Goal: Task Accomplishment & Management: Complete application form

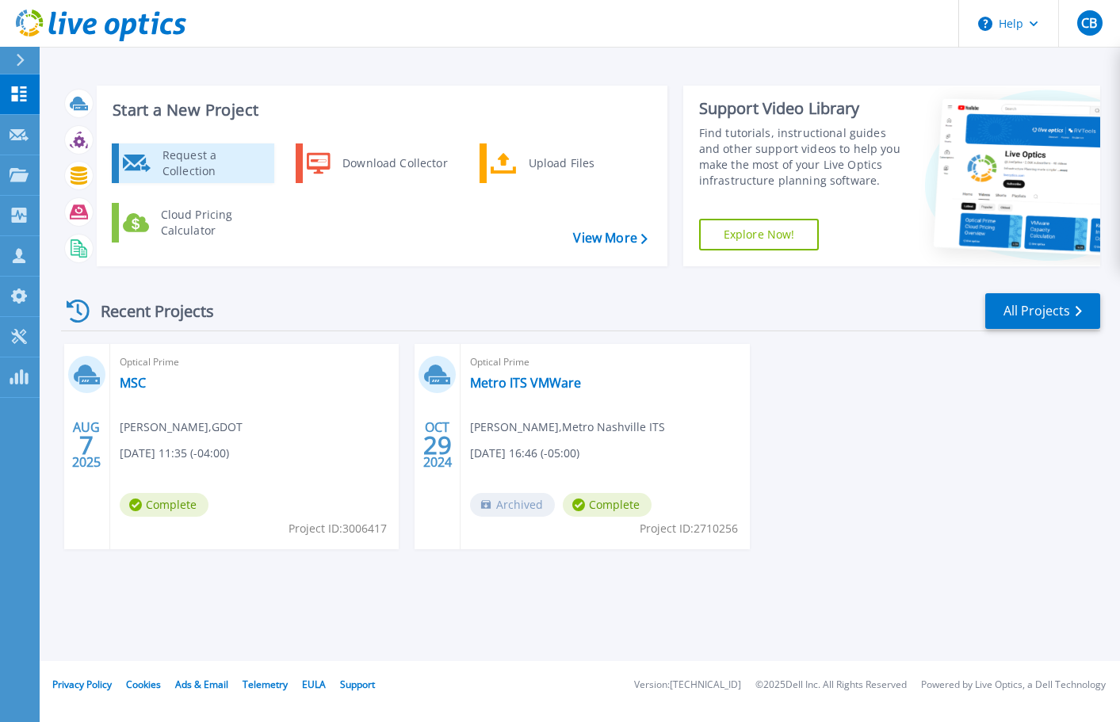
click at [217, 164] on div "Request a Collection" at bounding box center [213, 163] width 116 height 32
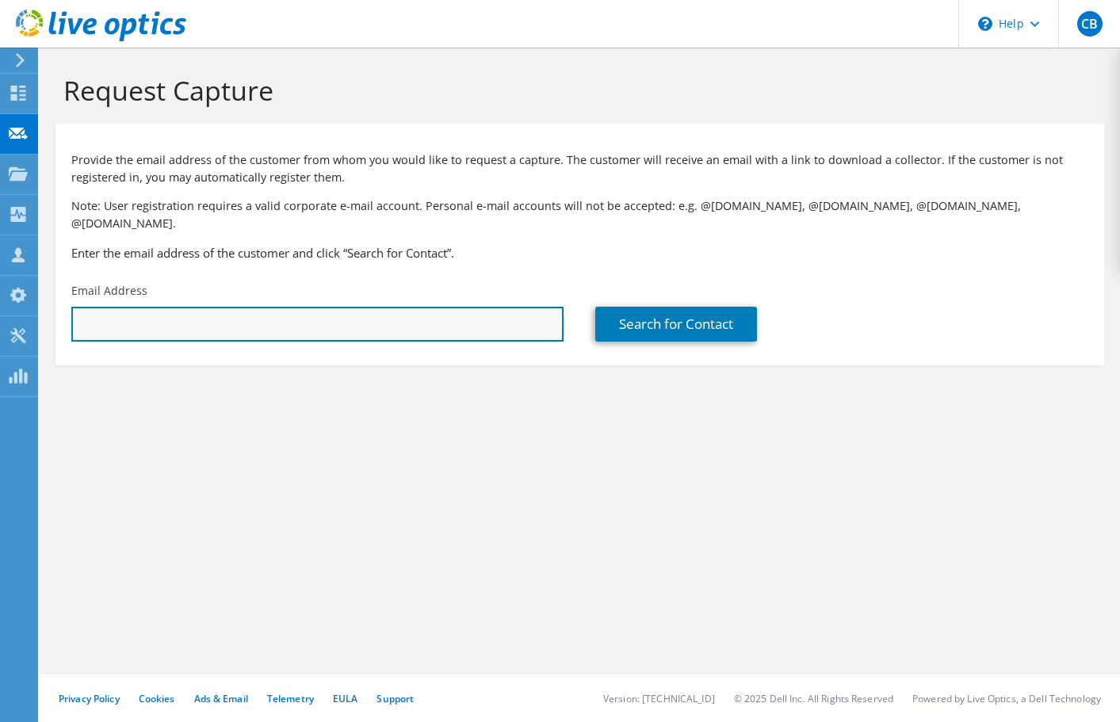
click at [380, 309] on input "text" at bounding box center [317, 324] width 492 height 35
paste input "mailto:kurtb@lauderdalelakes.org"
click at [115, 312] on input "mailto:kurtb@lauderdalelakes.org" at bounding box center [317, 324] width 492 height 35
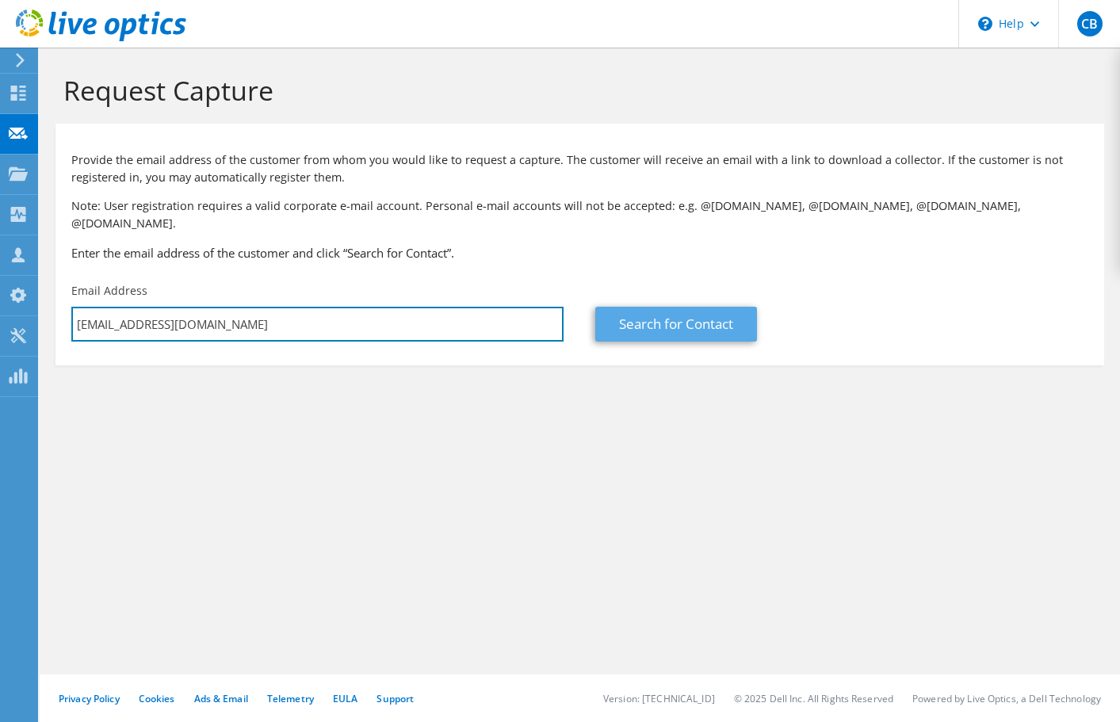
type input "kurtb@lauderdalelakes.org"
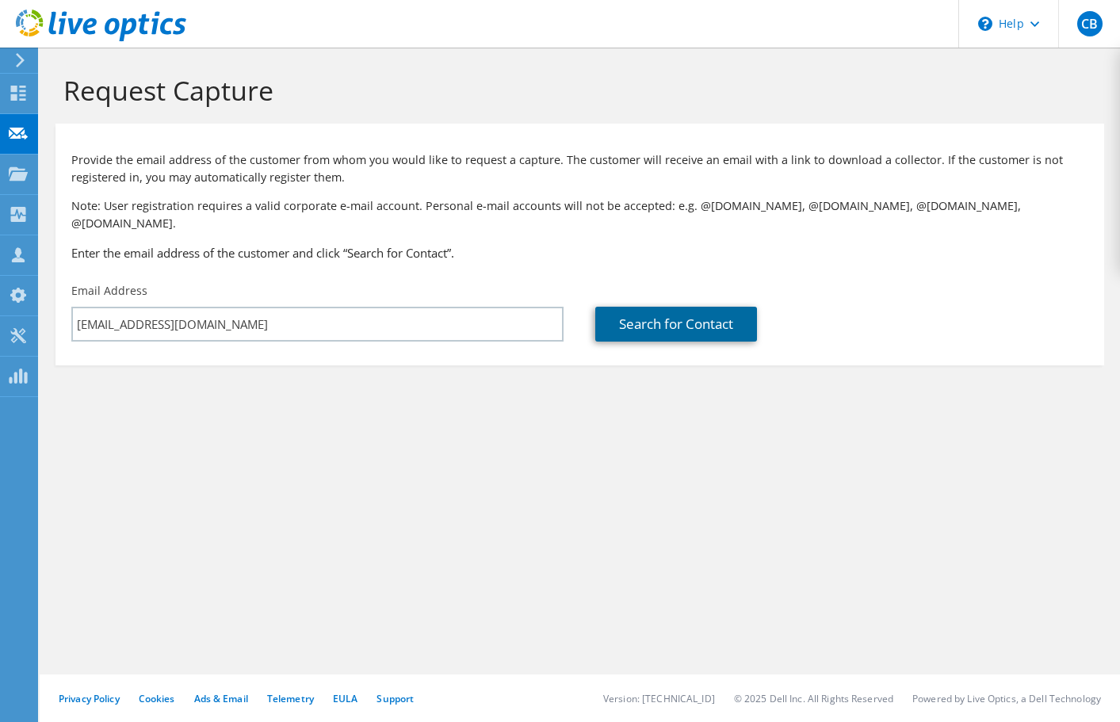
click at [666, 310] on link "Search for Contact" at bounding box center [676, 324] width 162 height 35
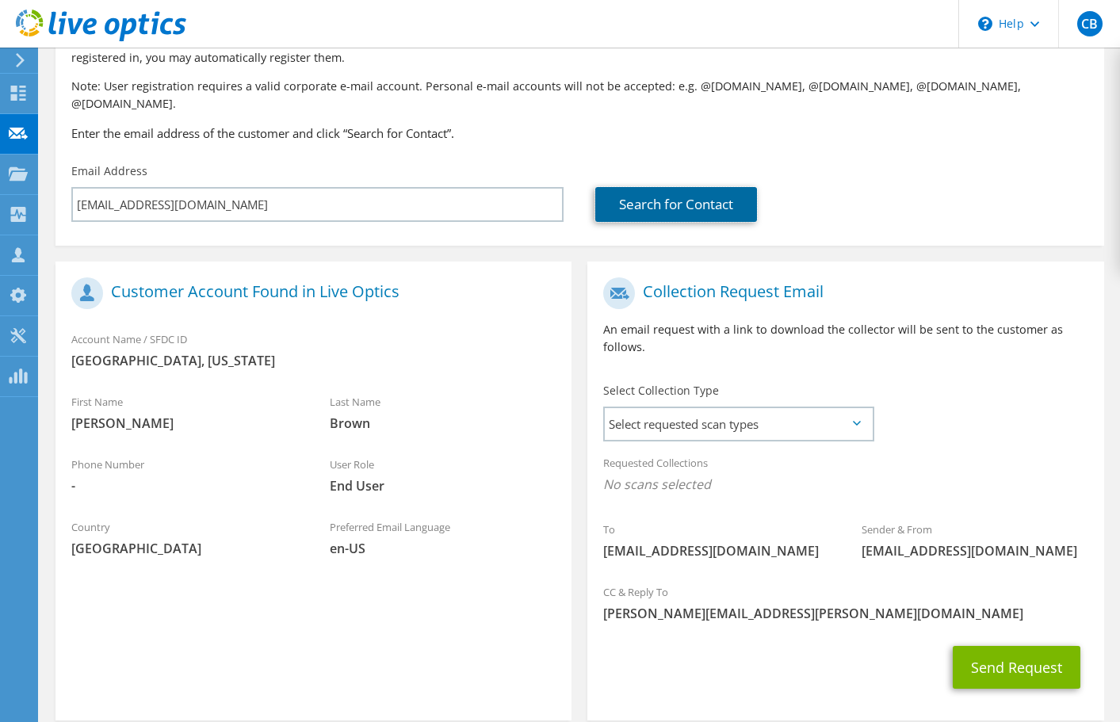
scroll to position [182, 0]
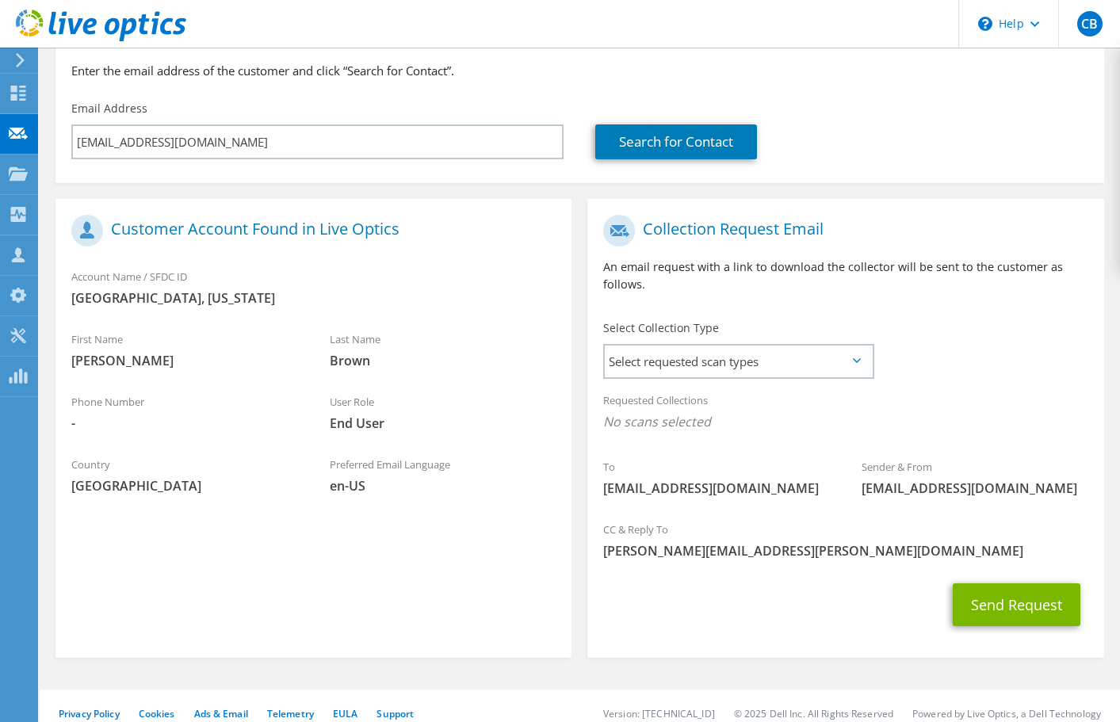
click at [857, 358] on icon at bounding box center [857, 360] width 8 height 5
click at [857, 345] on span "Select requested scan types" at bounding box center [738, 361] width 267 height 32
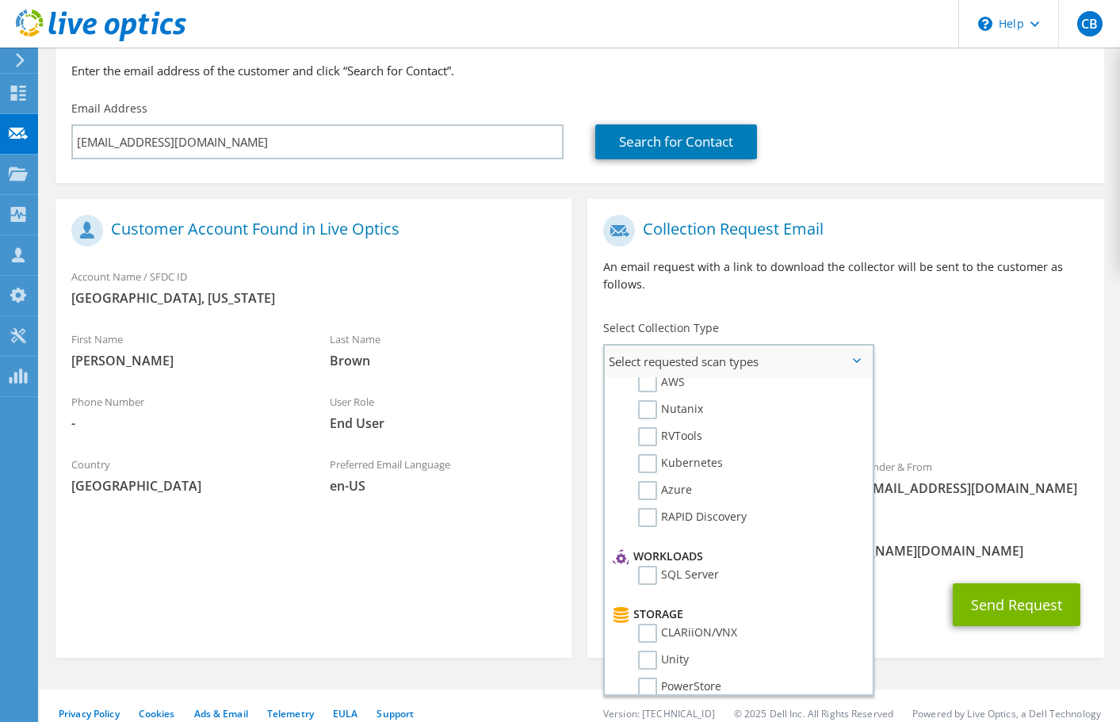
scroll to position [55, 0]
click at [650, 564] on label "SQL Server" at bounding box center [678, 573] width 81 height 19
click at [0, 0] on input "SQL Server" at bounding box center [0, 0] width 0 height 0
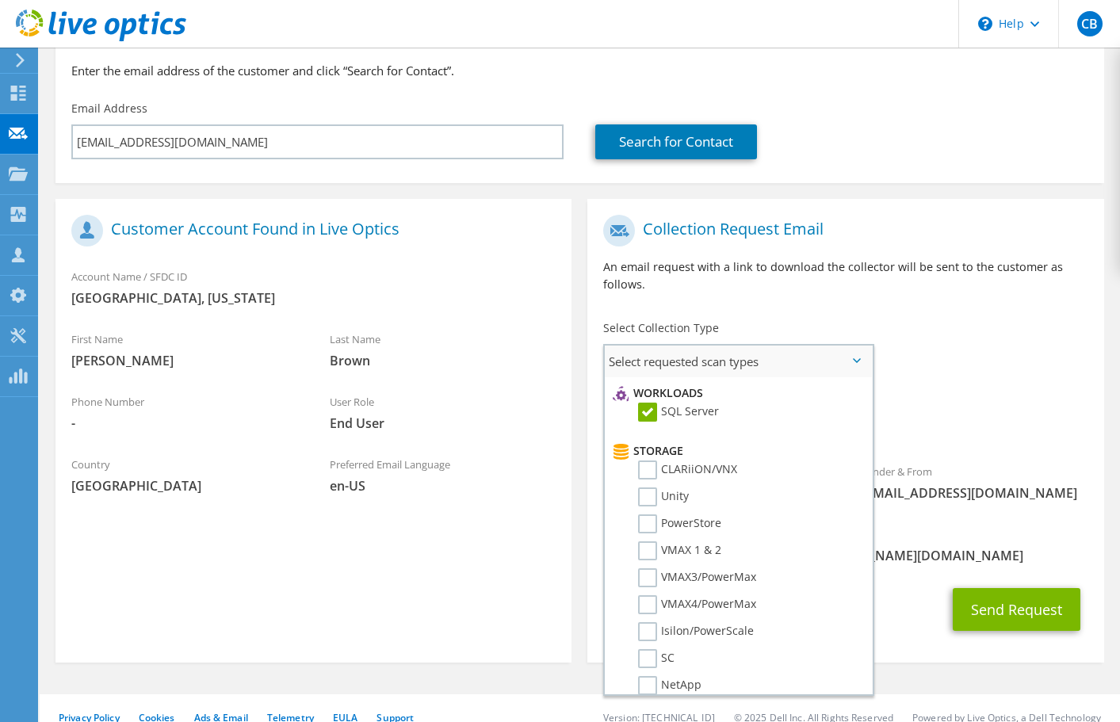
scroll to position [216, 0]
click at [650, 515] on label "PowerStore" at bounding box center [679, 524] width 83 height 19
click at [0, 0] on input "PowerStore" at bounding box center [0, 0] width 0 height 0
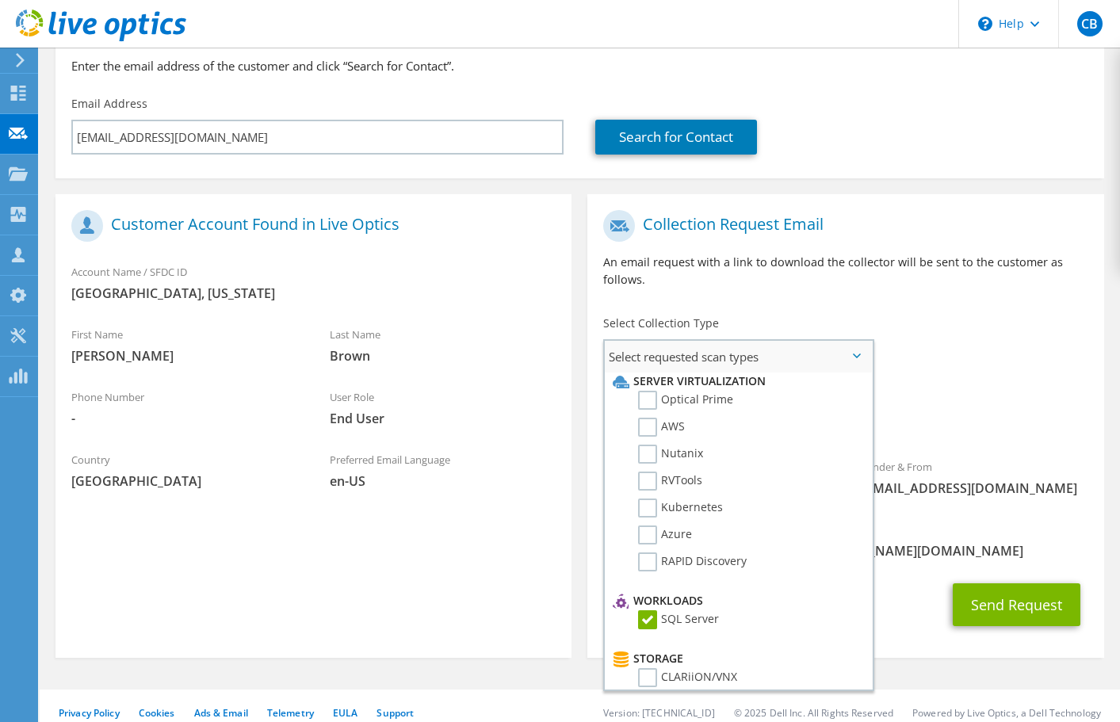
scroll to position [0, 0]
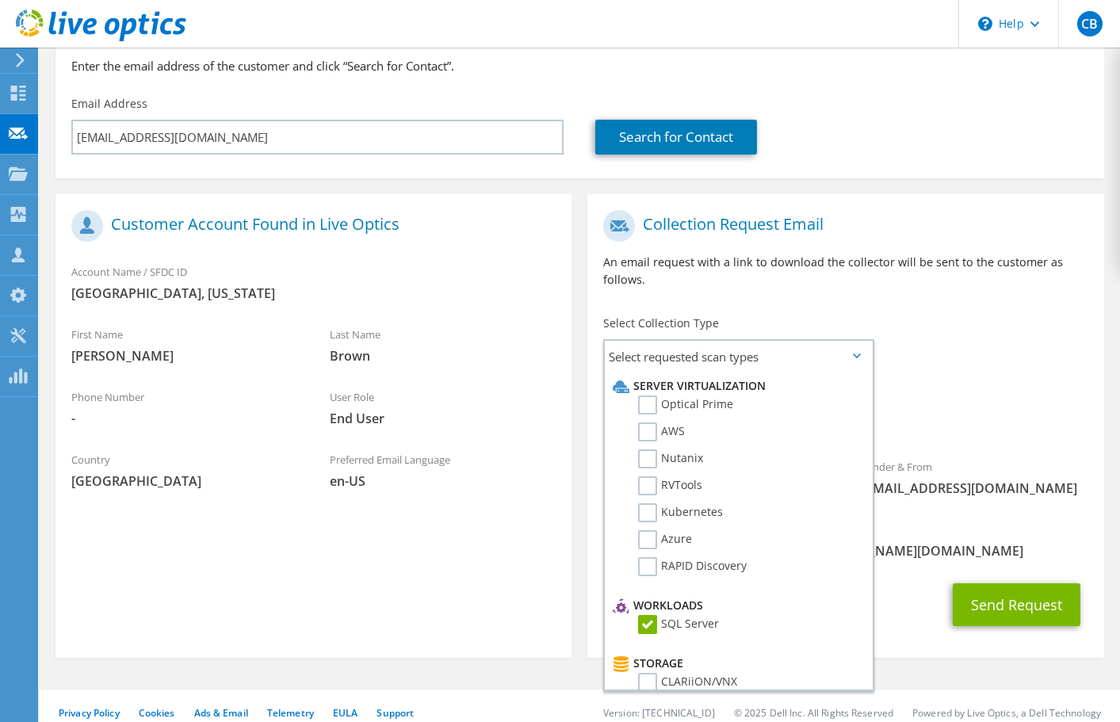
click at [950, 363] on div "To kurtb@lauderdalelakes.org Sender & From liveoptics@liveoptics.com" at bounding box center [845, 357] width 516 height 311
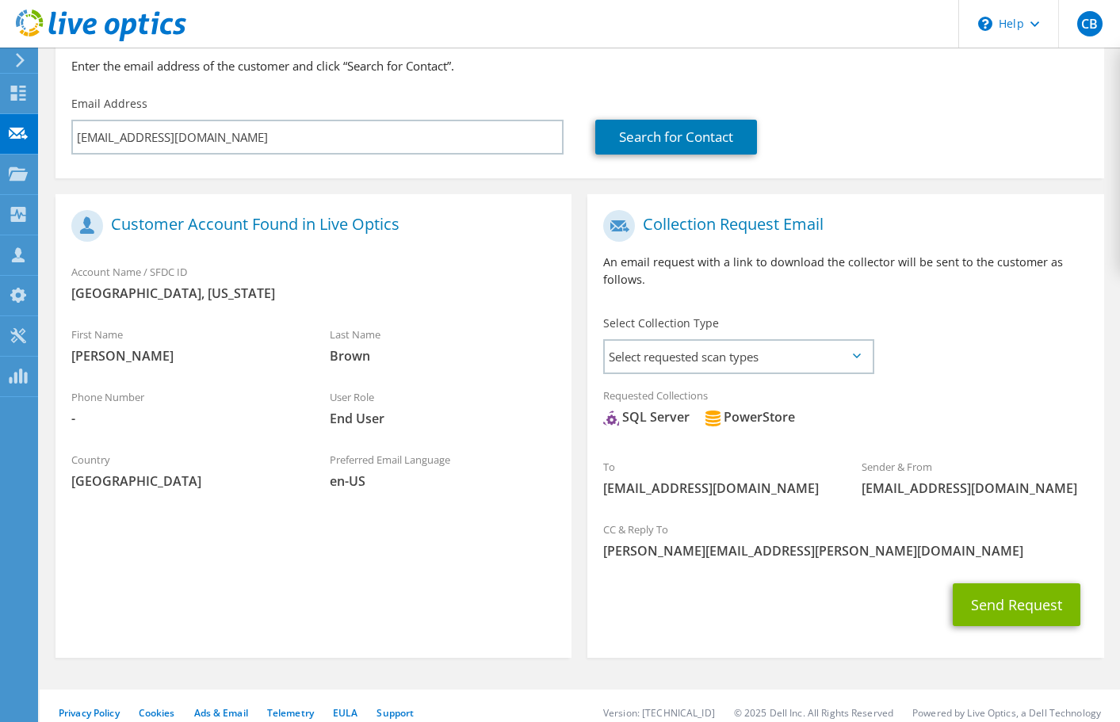
click at [859, 353] on icon at bounding box center [857, 355] width 8 height 5
click at [856, 353] on icon at bounding box center [857, 355] width 8 height 5
click at [766, 345] on span "Select requested scan types" at bounding box center [738, 357] width 267 height 32
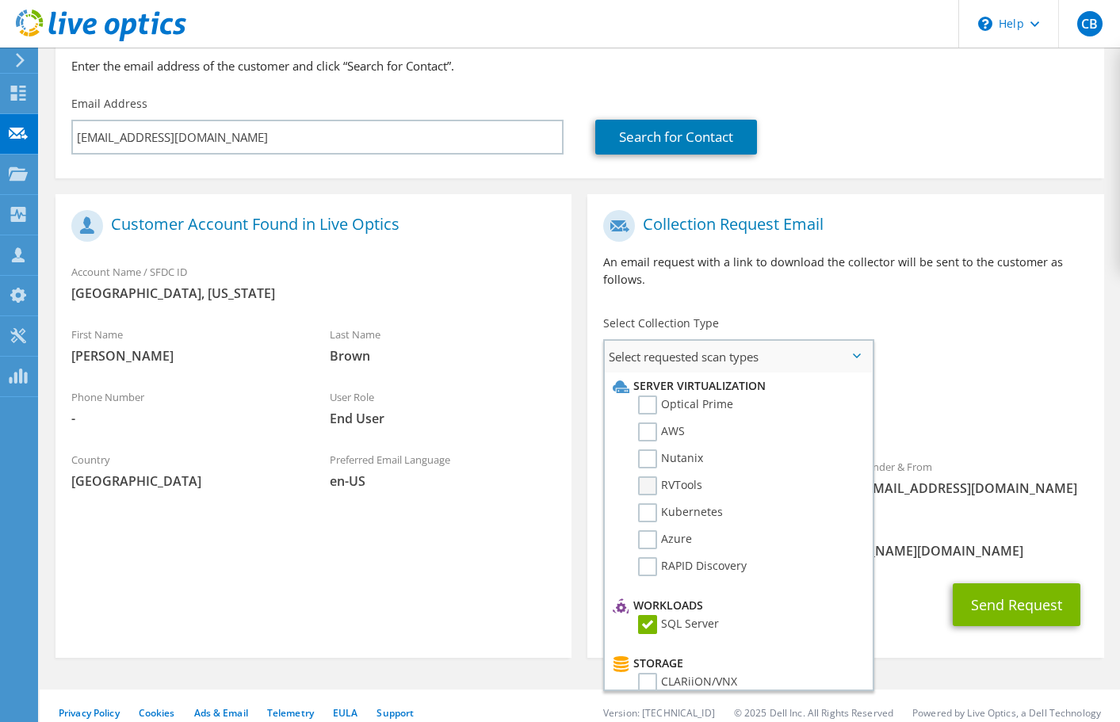
click at [650, 476] on label "RVTools" at bounding box center [670, 485] width 64 height 19
click at [0, 0] on input "RVTools" at bounding box center [0, 0] width 0 height 0
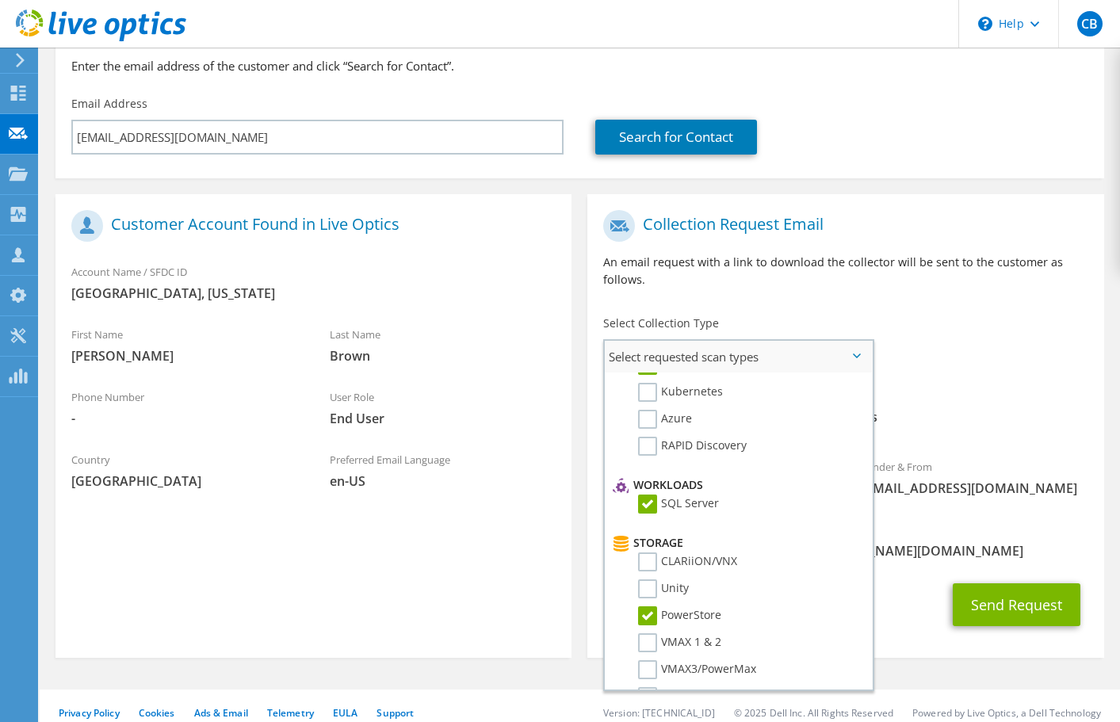
scroll to position [143, 0]
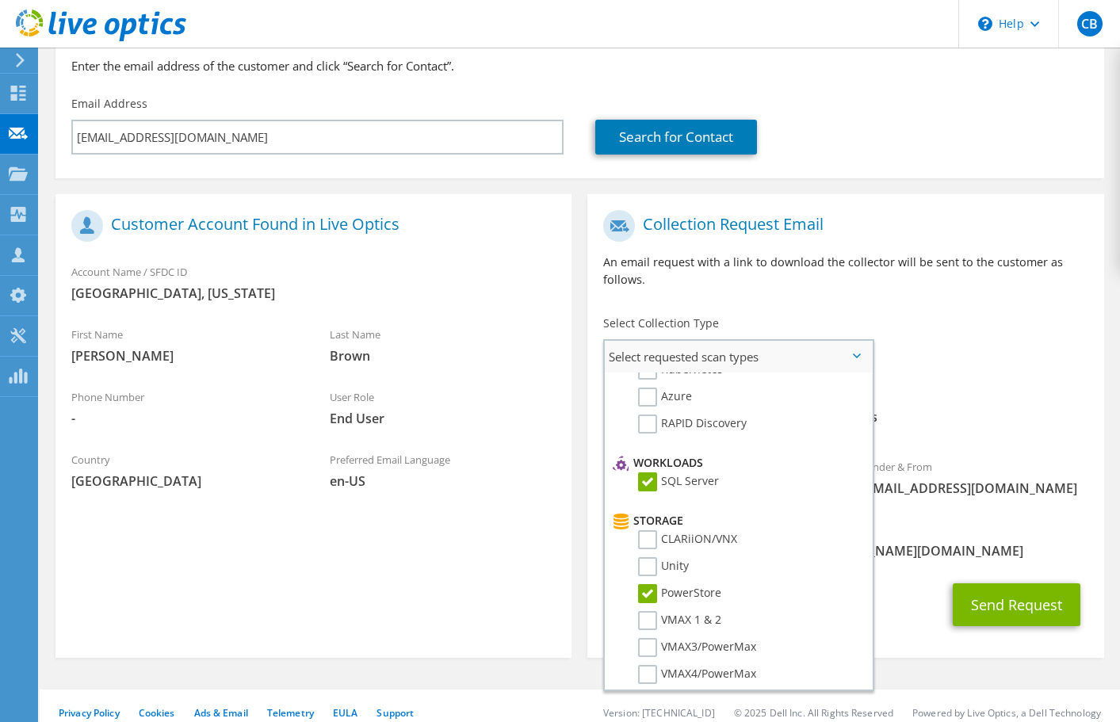
click at [652, 584] on label "PowerStore" at bounding box center [679, 593] width 83 height 19
click at [0, 0] on input "PowerStore" at bounding box center [0, 0] width 0 height 0
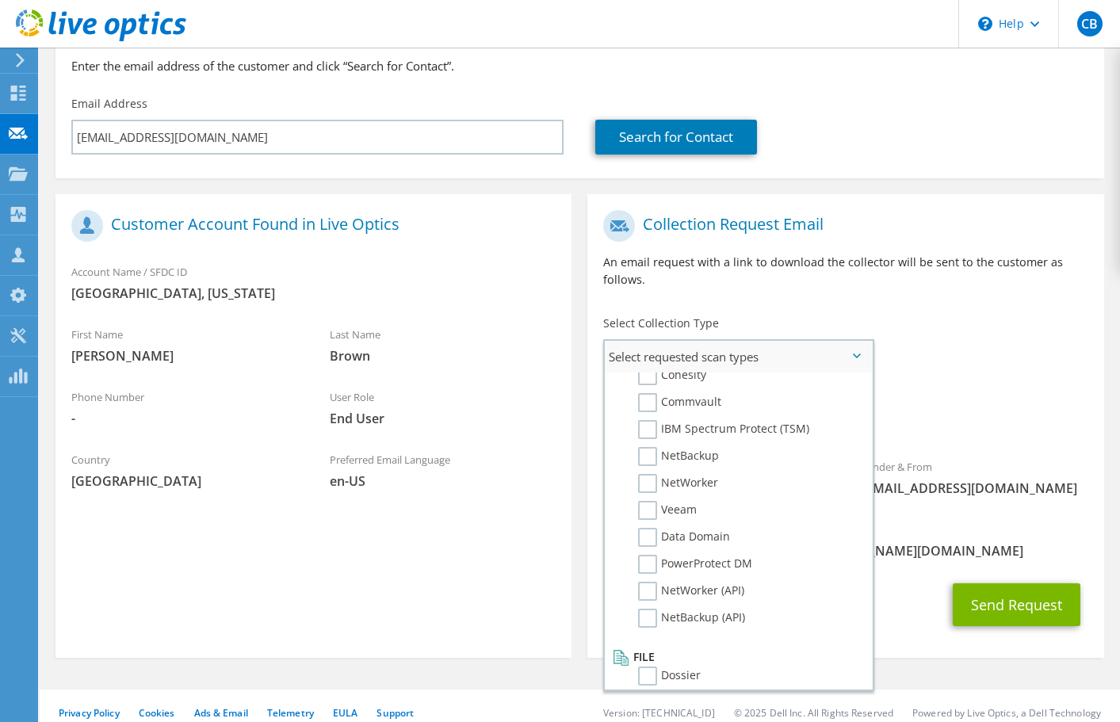
scroll to position [754, 0]
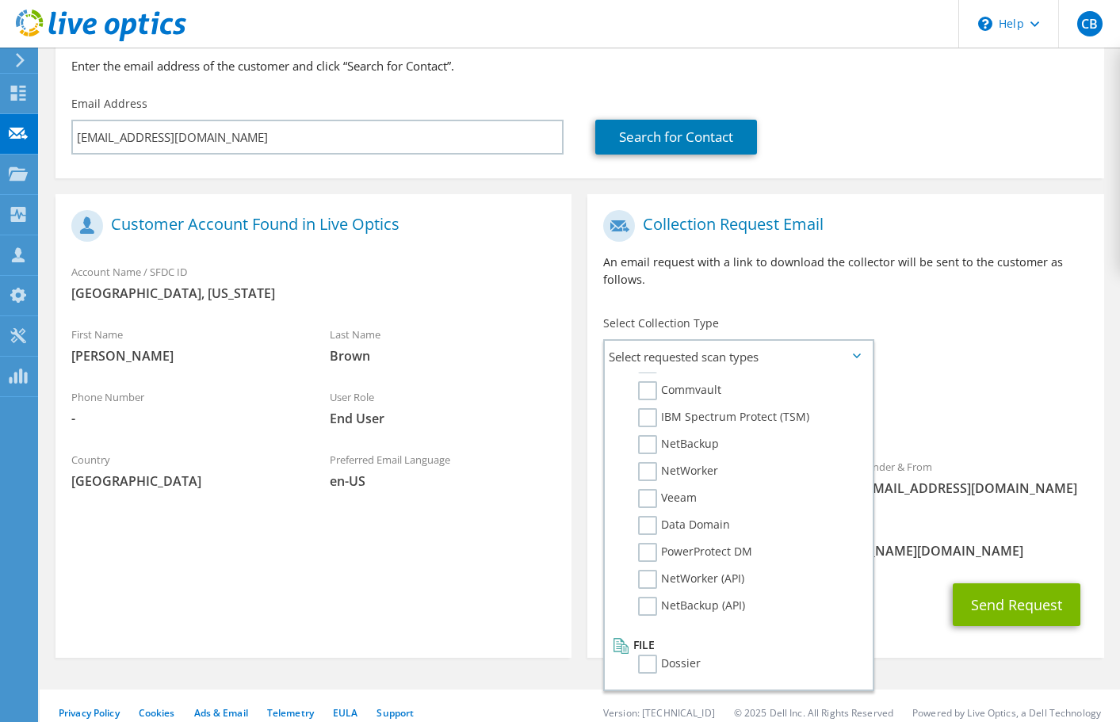
click at [939, 332] on div "To kurtb@lauderdalelakes.org Sender & From liveoptics@liveoptics.com" at bounding box center [845, 357] width 516 height 311
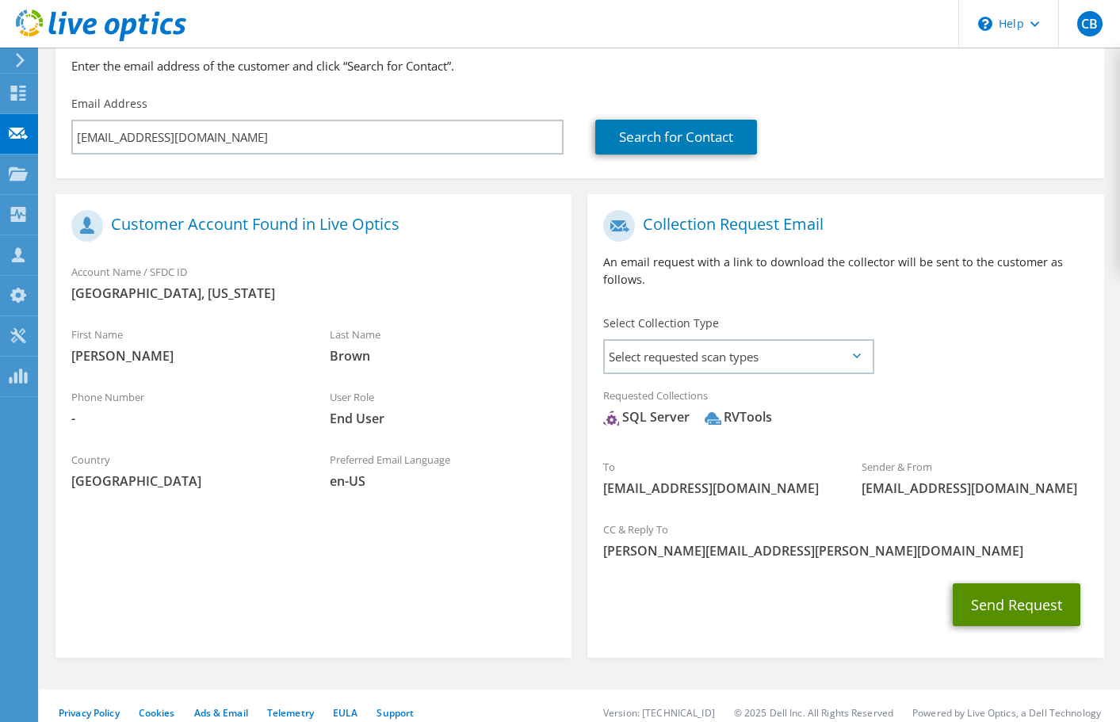
click at [1004, 591] on button "Send Request" at bounding box center [1016, 604] width 128 height 43
